Goal: Find contact information: Obtain details needed to contact an individual or organization

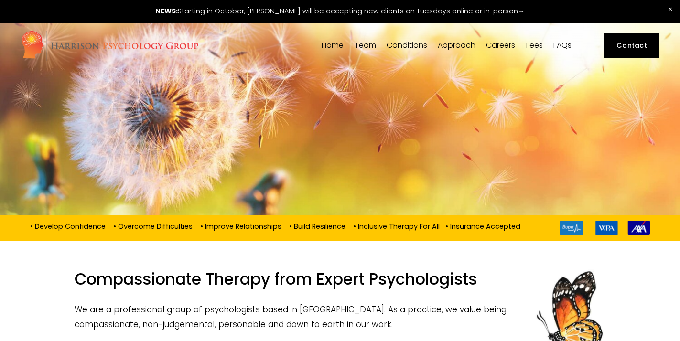
click at [623, 48] on link "Contact" at bounding box center [632, 45] width 56 height 25
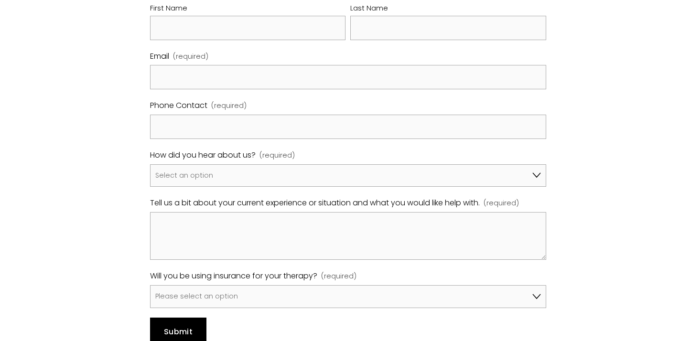
scroll to position [596, 0]
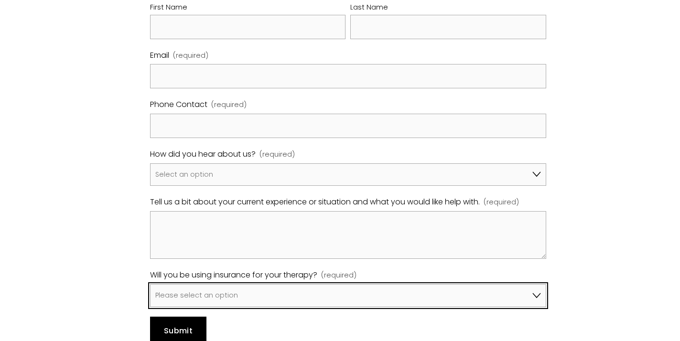
click at [426, 284] on select "Please select an option No, I won't be using insurance Yes, I will be using Avi…" at bounding box center [348, 295] width 397 height 23
